Goal: Check status: Check status

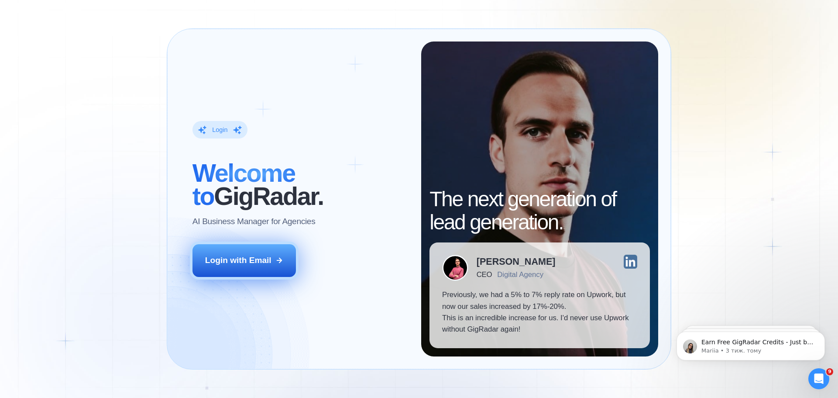
click at [272, 269] on button "Login with Email" at bounding box center [245, 260] width 104 height 32
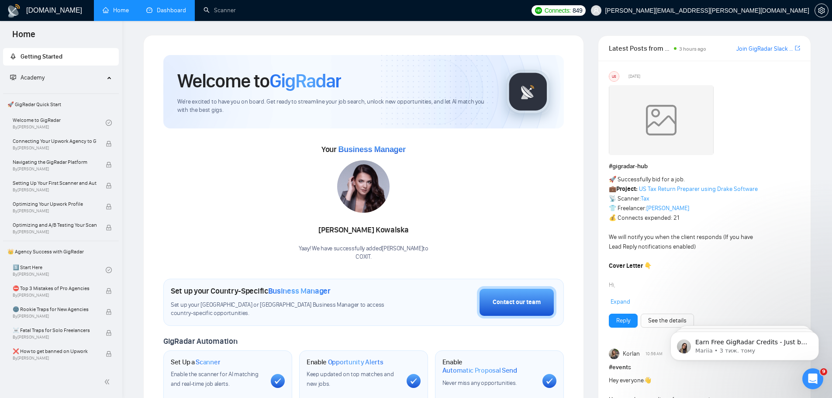
click at [161, 12] on link "Dashboard" at bounding box center [166, 10] width 40 height 7
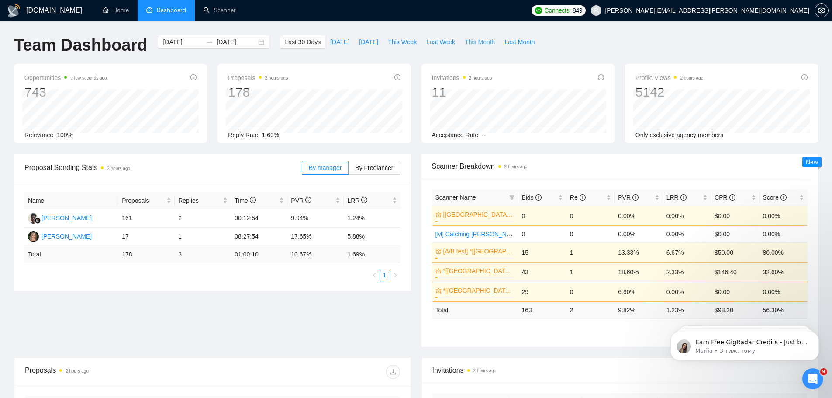
click at [469, 41] on span "This Month" at bounding box center [479, 42] width 30 height 10
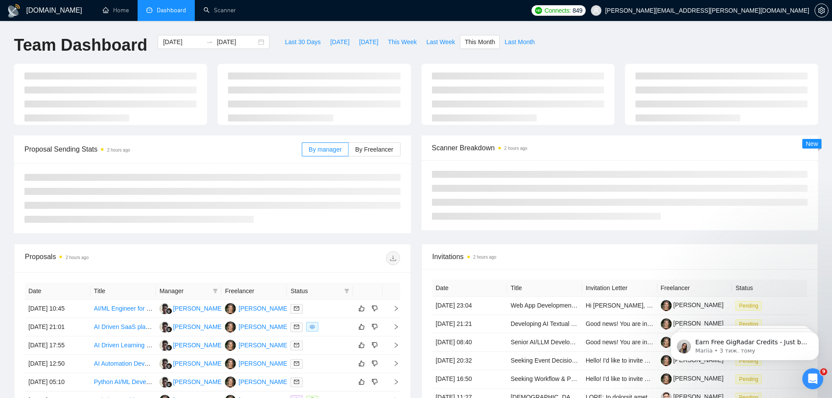
type input "[DATE]"
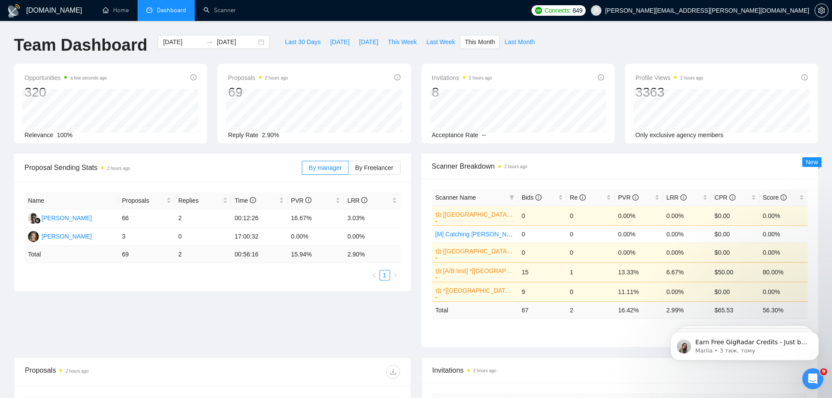
scroll to position [73, 0]
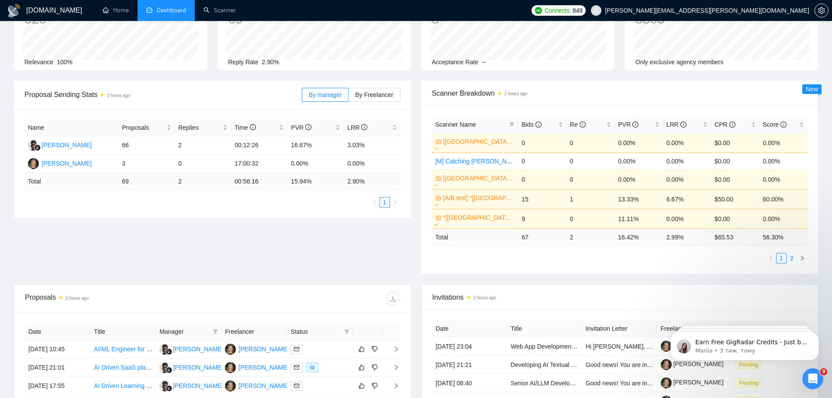
click at [793, 259] on link "2" at bounding box center [792, 258] width 10 height 10
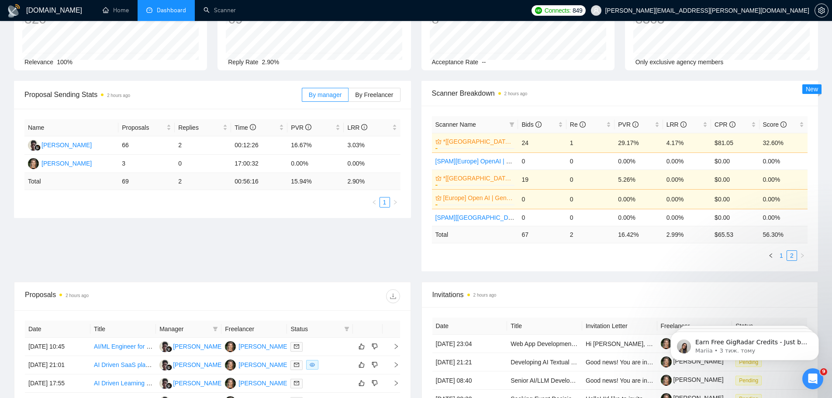
click at [779, 257] on link "1" at bounding box center [781, 256] width 10 height 10
